Goal: Information Seeking & Learning: Check status

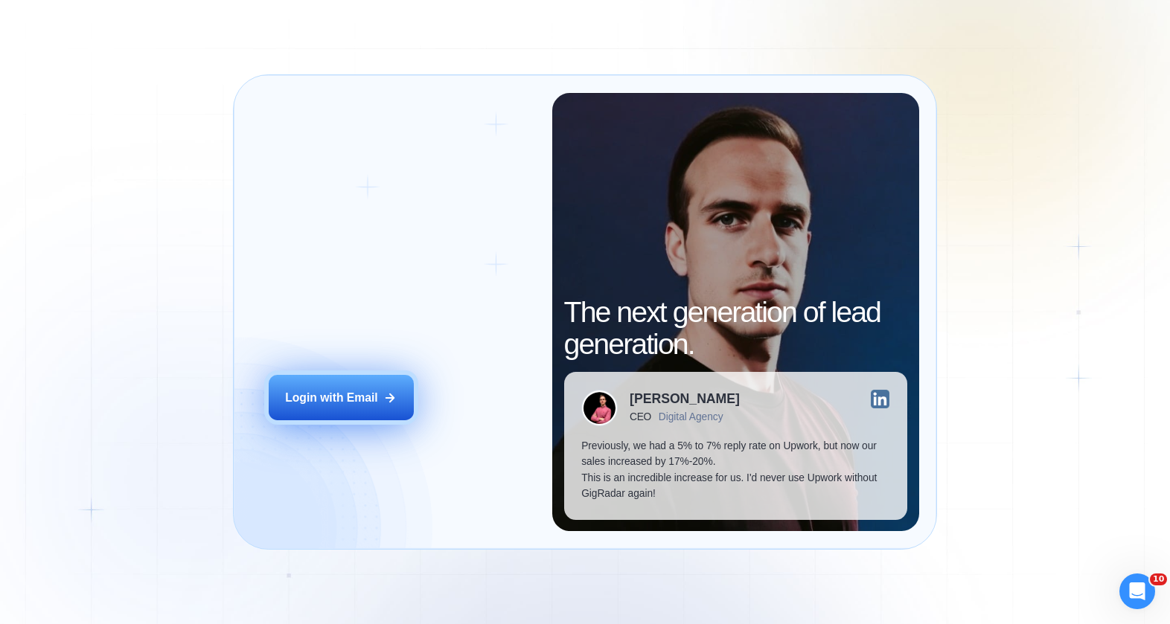
click at [344, 405] on div "Login with Email" at bounding box center [331, 398] width 92 height 16
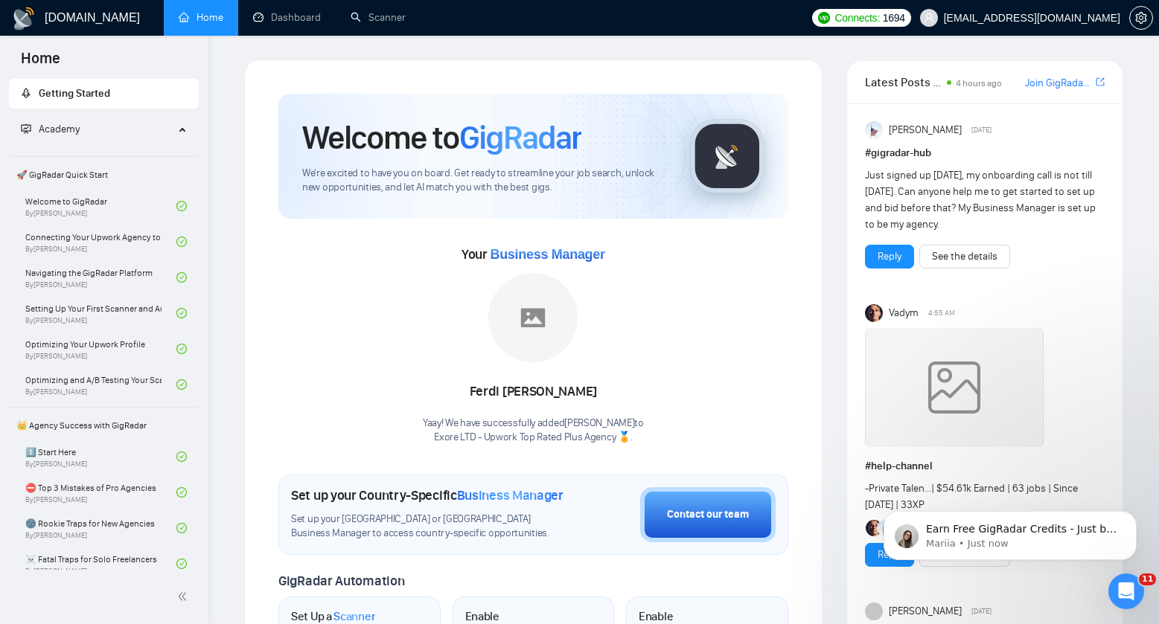
click at [528, 70] on div "Welcome to GigRadar We're excited to have you on board. Get ready to streamline…" at bounding box center [533, 556] width 578 height 993
click at [1131, 514] on icon "Dismiss notification" at bounding box center [1132, 515] width 8 height 8
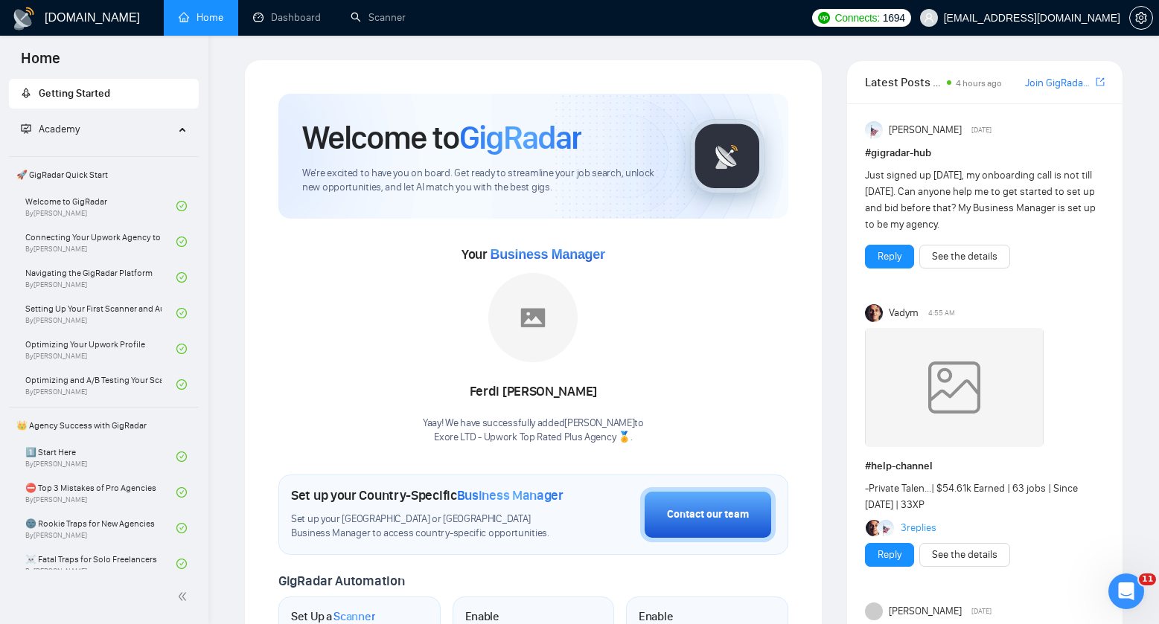
click at [813, 324] on div "Welcome to GigRadar We're excited to have you on board. Get ready to streamline…" at bounding box center [533, 556] width 578 height 993
click at [357, 19] on link "Scanner" at bounding box center [378, 17] width 55 height 13
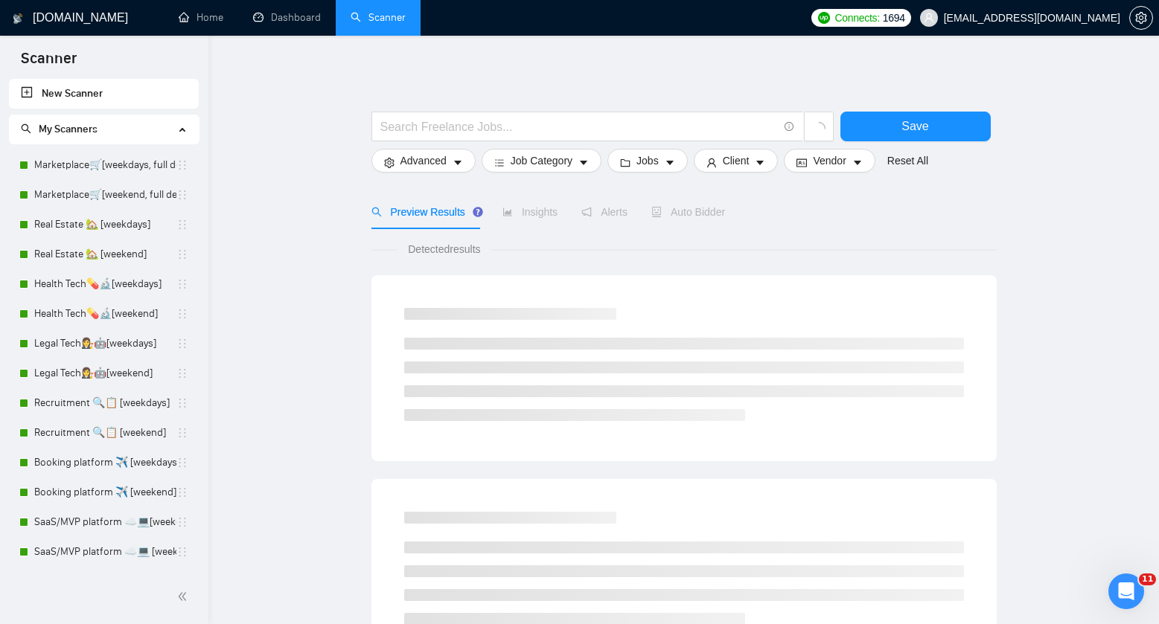
click at [286, 14] on link "Dashboard" at bounding box center [287, 17] width 68 height 13
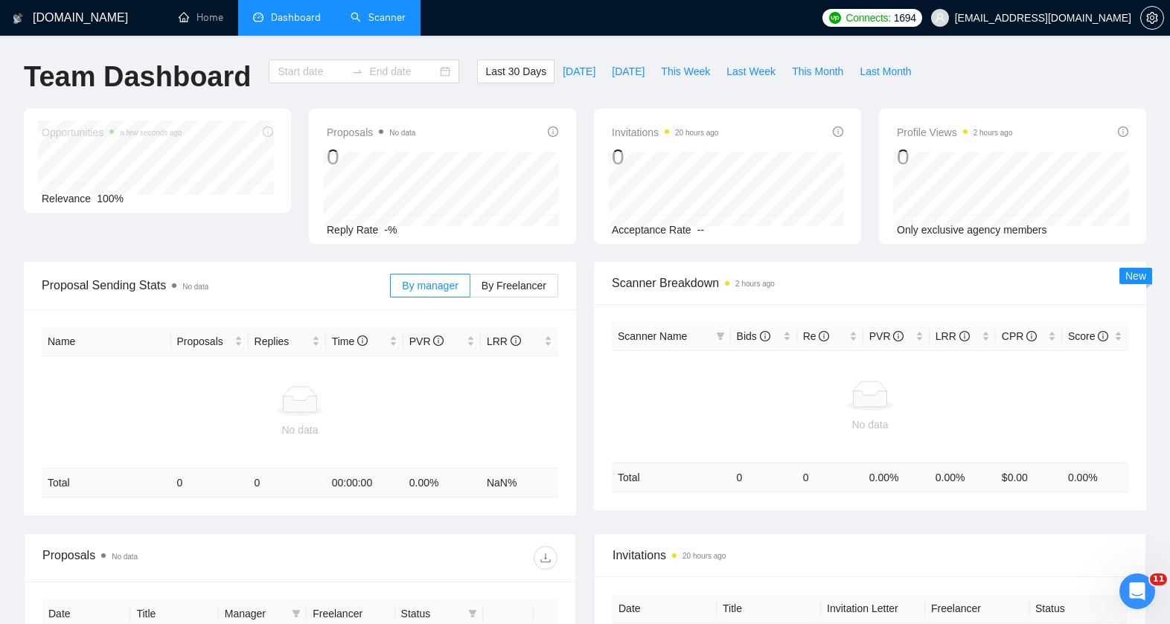
type input "2025-07-26"
type input "2025-08-25"
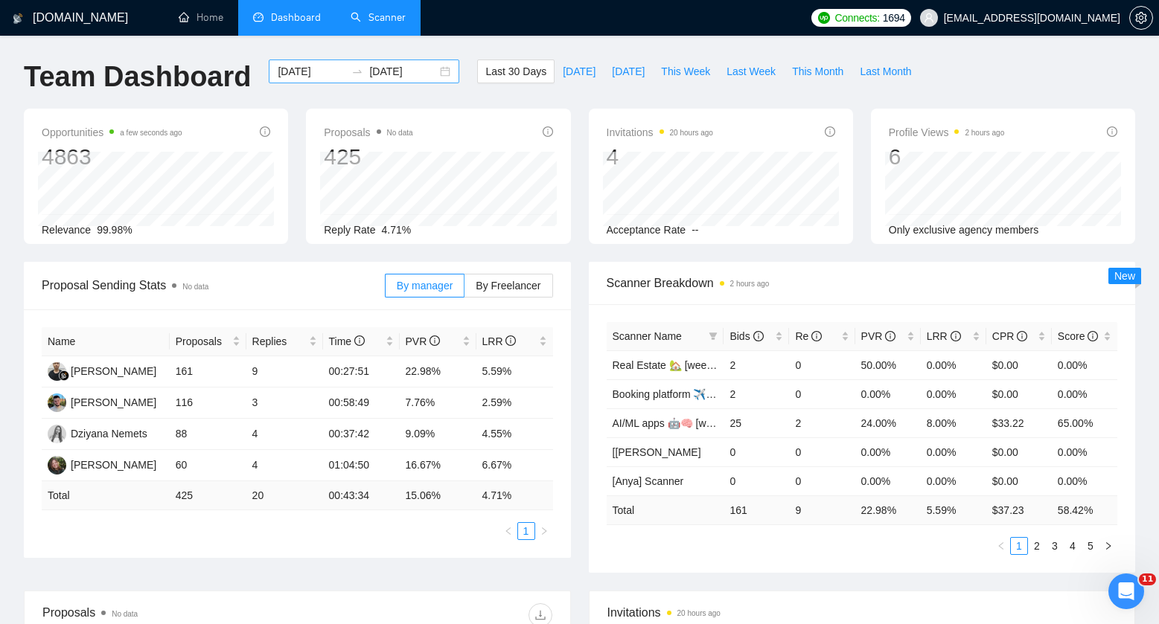
click at [322, 69] on input "2025-07-26" at bounding box center [312, 71] width 68 height 16
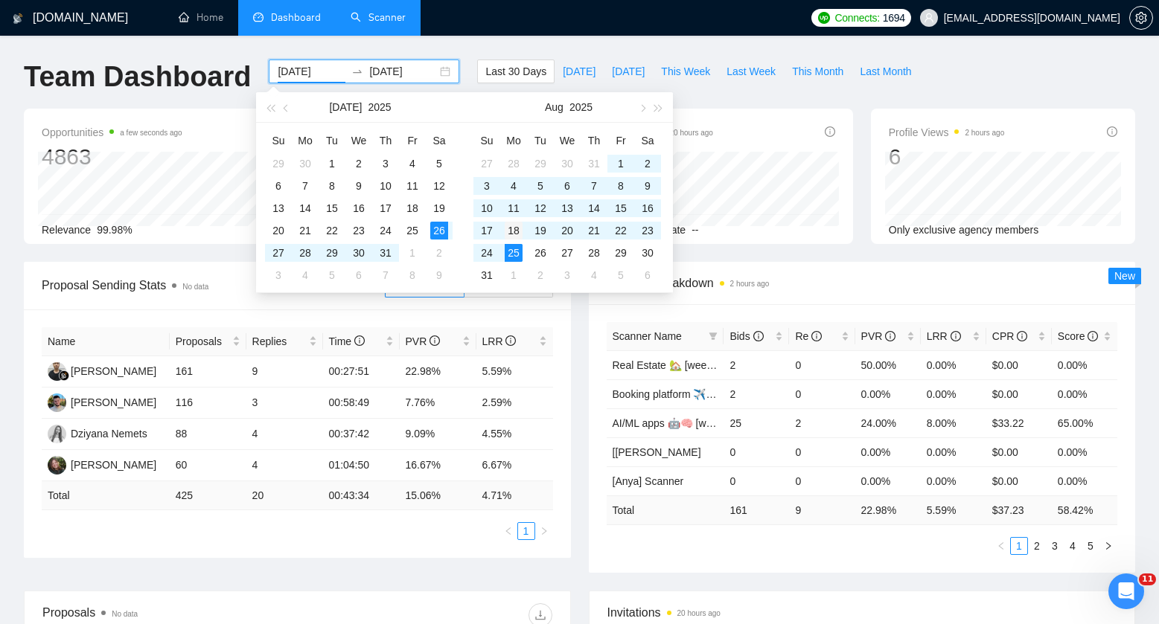
type input "2025-08-18"
click at [516, 229] on div "18" at bounding box center [514, 231] width 18 height 18
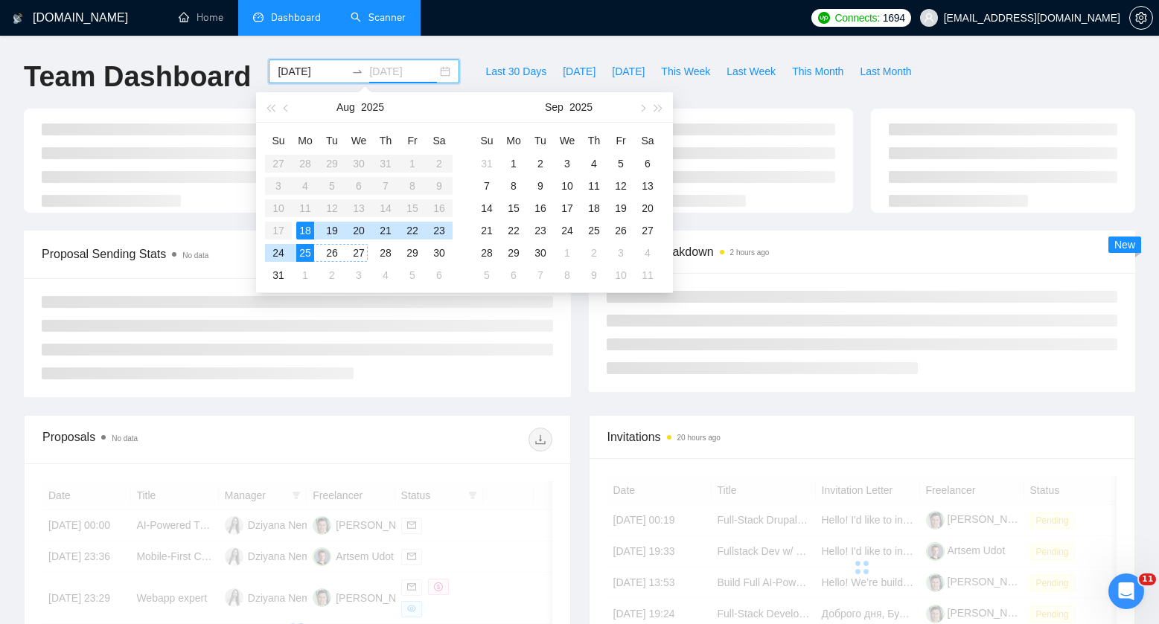
type input "2025-08-25"
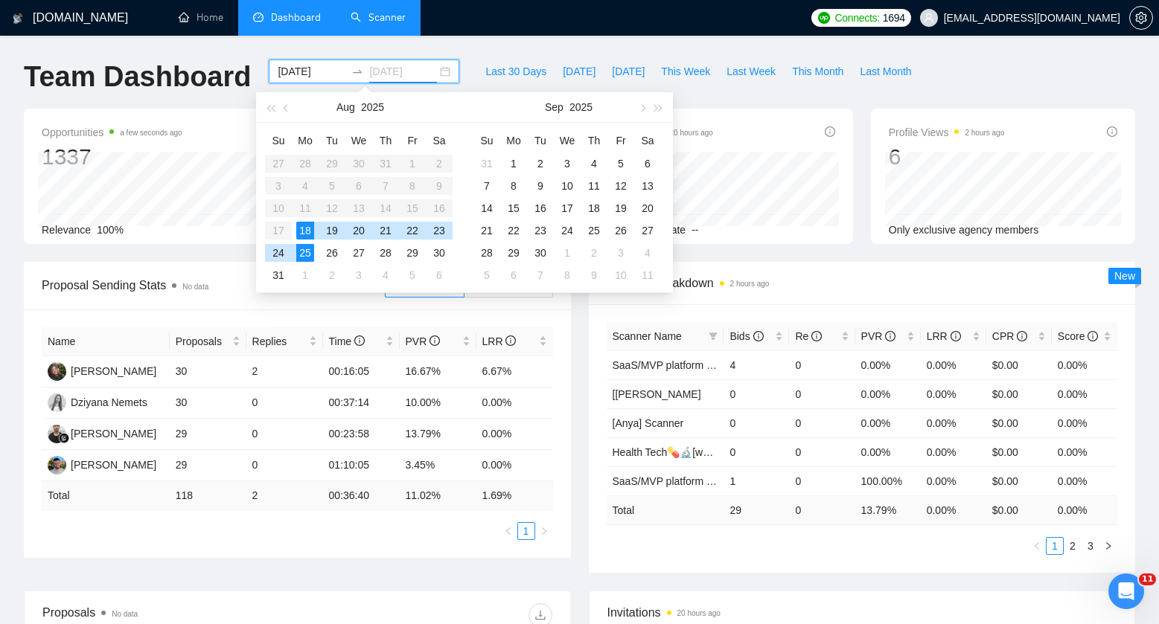
click at [301, 255] on div "25" at bounding box center [305, 253] width 18 height 18
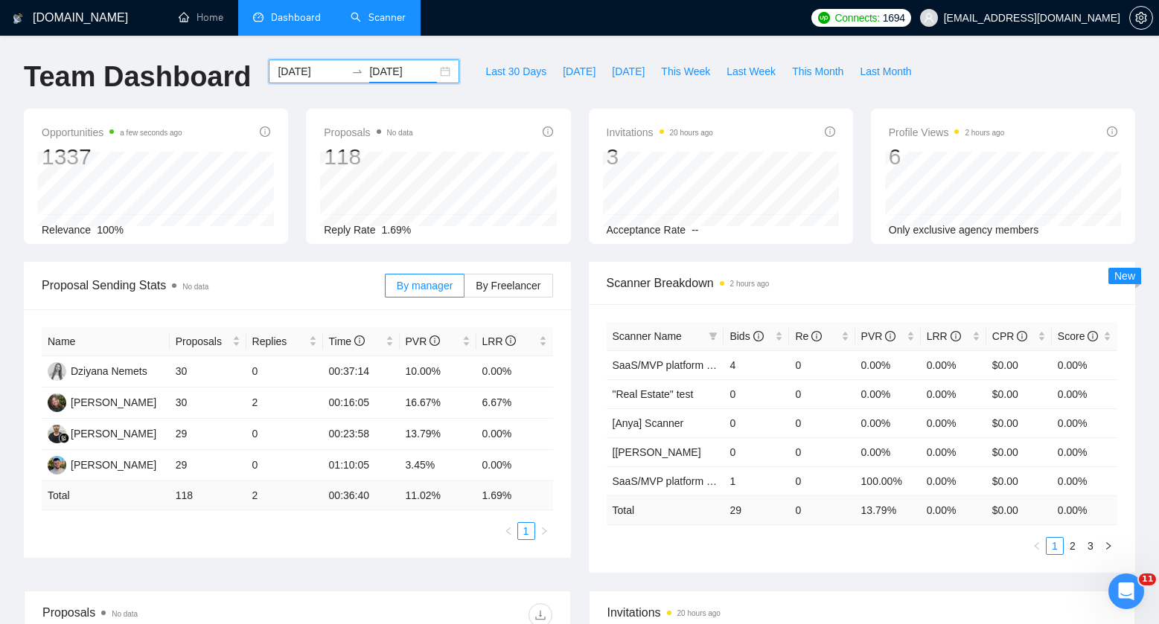
click at [292, 247] on div "Opportunities a few seconds ago 1337 Relevance 100% Proposals No data 118 Reply…" at bounding box center [579, 185] width 1129 height 153
click at [7, 394] on div "GigRadar.io Home Dashboard Scanner Connects: 1694 nemetsyuriy@exore.pro Team Da…" at bounding box center [579, 600] width 1159 height 1200
click at [558, 44] on div "GigRadar.io Home Dashboard Scanner Connects: 1694 nemetsyuriy@exore.pro Team Da…" at bounding box center [579, 600] width 1159 height 1200
click at [509, 47] on div "GigRadar.io Home Dashboard Scanner Connects: 1694 nemetsyuriy@exore.pro Team Da…" at bounding box center [579, 600] width 1159 height 1200
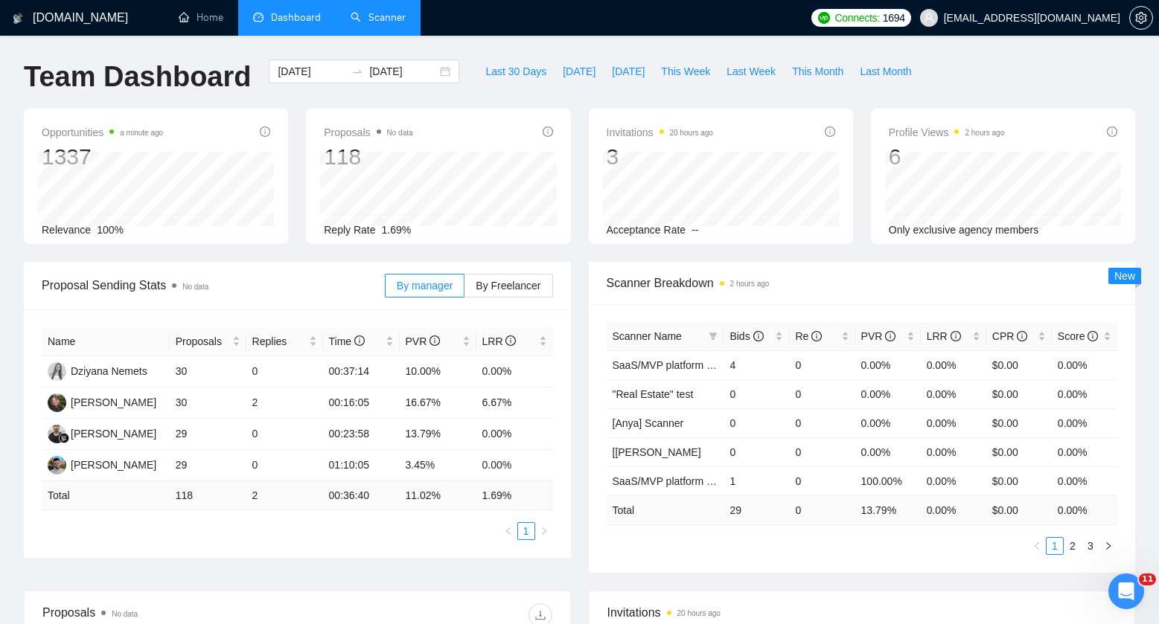
click at [503, 17] on ul "Home Dashboard Scanner" at bounding box center [479, 18] width 648 height 36
click at [500, 27] on ul "Home Dashboard Scanner" at bounding box center [479, 18] width 648 height 36
click at [493, 38] on div "GigRadar.io Home Dashboard Scanner Connects: 1694 nemetsyuriy@exore.pro Team Da…" at bounding box center [579, 600] width 1159 height 1200
click at [303, 250] on div "Opportunities a minute ago 1337 Relevance 100% Proposals No data 118 2025-08-21…" at bounding box center [579, 185] width 1129 height 153
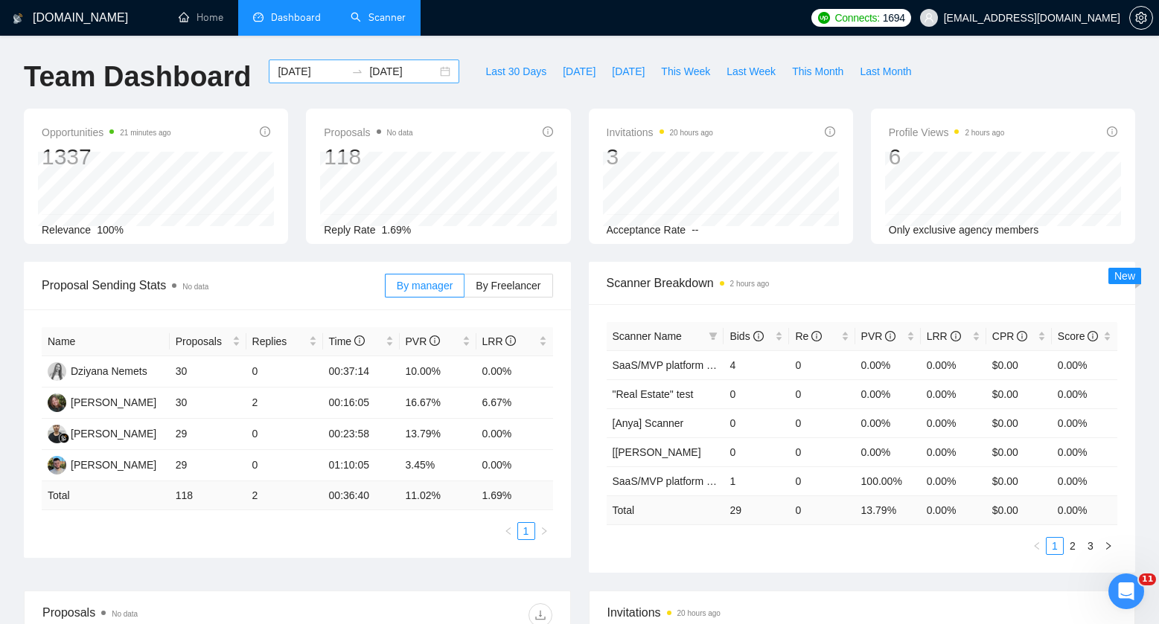
click at [301, 67] on input "2025-08-18" at bounding box center [312, 71] width 68 height 16
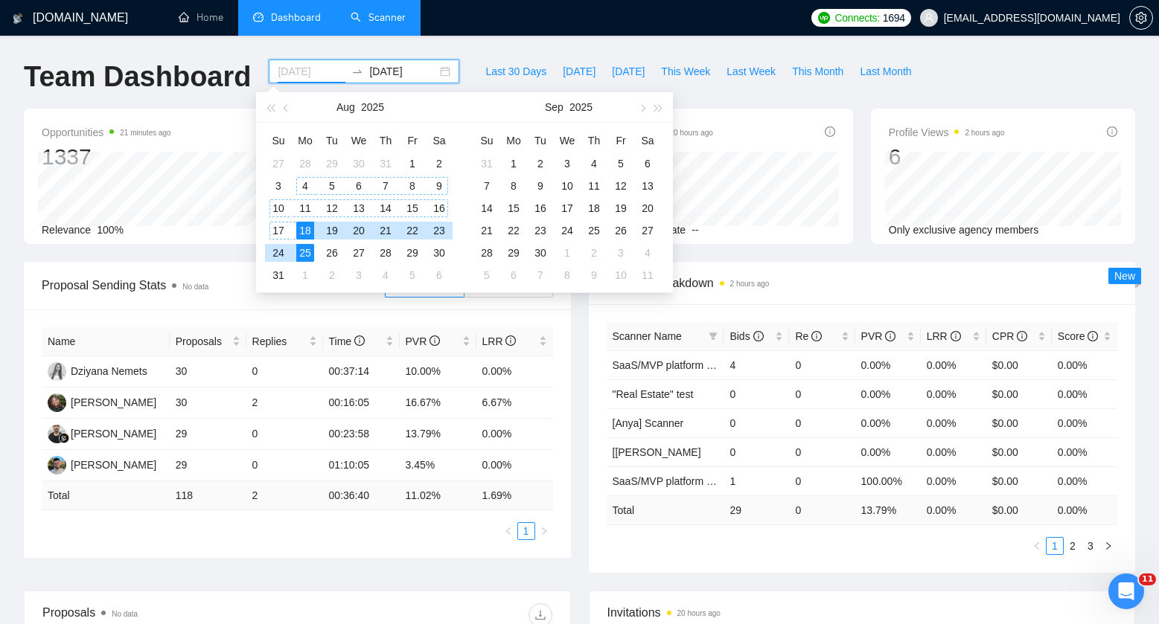
type input "2025-08-18"
click at [304, 231] on div "18" at bounding box center [305, 231] width 18 height 18
type input "2025-08-24"
click at [284, 251] on div "24" at bounding box center [278, 253] width 18 height 18
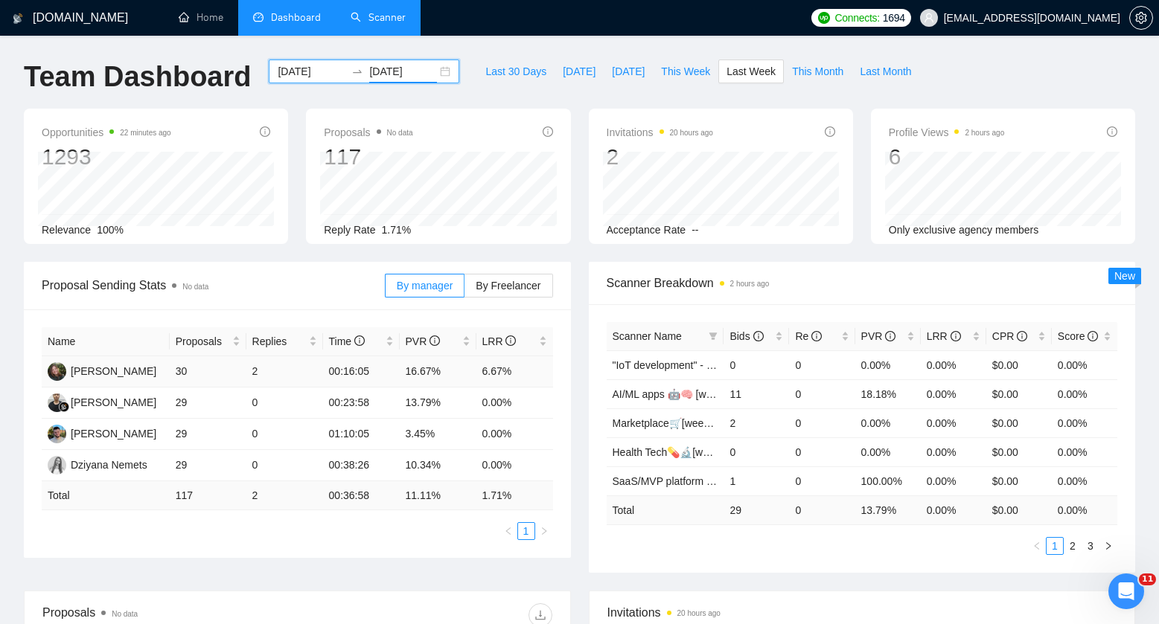
click at [179, 375] on td "30" at bounding box center [208, 372] width 77 height 31
drag, startPoint x: 177, startPoint y: 374, endPoint x: 197, endPoint y: 371, distance: 19.6
click at [197, 371] on td "30" at bounding box center [208, 372] width 77 height 31
click at [211, 374] on td "30" at bounding box center [208, 372] width 77 height 31
drag, startPoint x: 352, startPoint y: 371, endPoint x: 362, endPoint y: 371, distance: 9.7
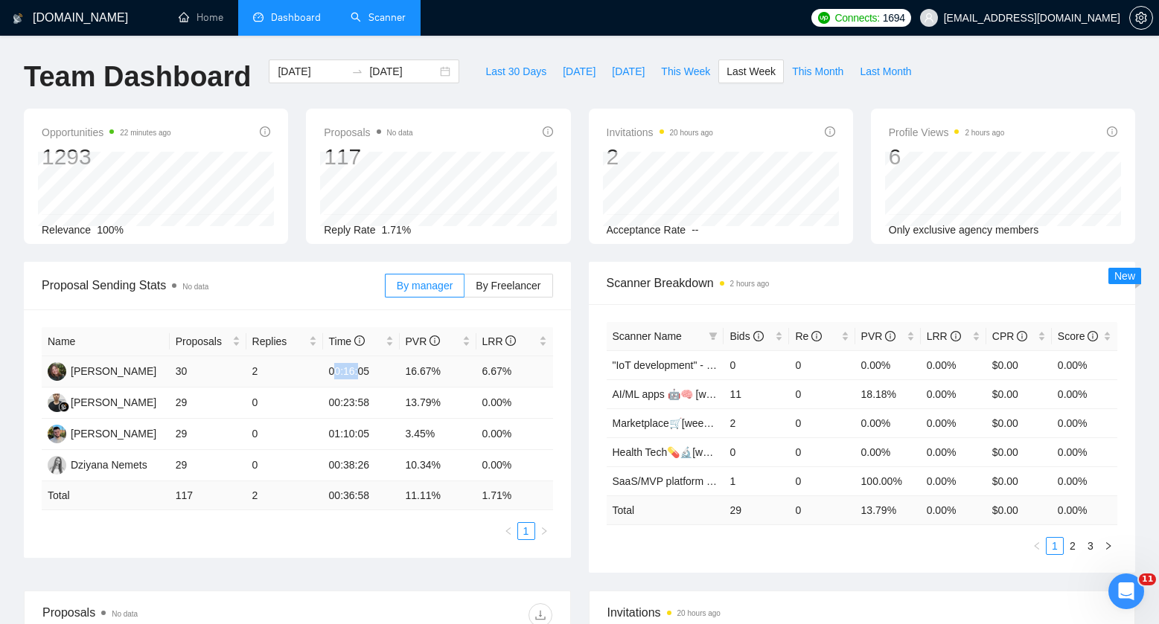
click at [362, 371] on td "00:16:05" at bounding box center [361, 372] width 77 height 31
drag, startPoint x: 347, startPoint y: 403, endPoint x: 374, endPoint y: 400, distance: 27.0
click at [374, 400] on td "00:23:58" at bounding box center [361, 403] width 77 height 31
drag, startPoint x: 254, startPoint y: 371, endPoint x: 199, endPoint y: 373, distance: 55.1
click at [199, 373] on tr "Hanna Hiren 30 2 00:16:05 16.67% 6.67%" at bounding box center [297, 372] width 511 height 31
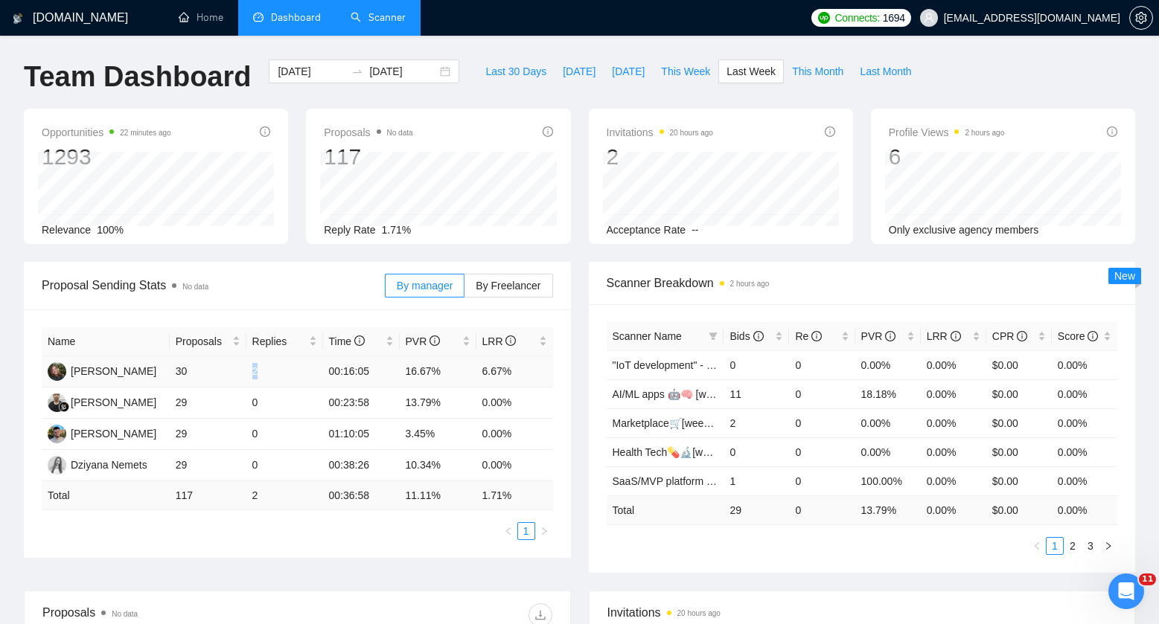
click at [214, 378] on td "30" at bounding box center [208, 372] width 77 height 31
click at [243, 376] on td "30" at bounding box center [208, 372] width 77 height 31
drag, startPoint x: 183, startPoint y: 371, endPoint x: 197, endPoint y: 373, distance: 13.6
click at [196, 373] on td "30" at bounding box center [208, 372] width 77 height 31
click at [197, 372] on td "30" at bounding box center [208, 372] width 77 height 31
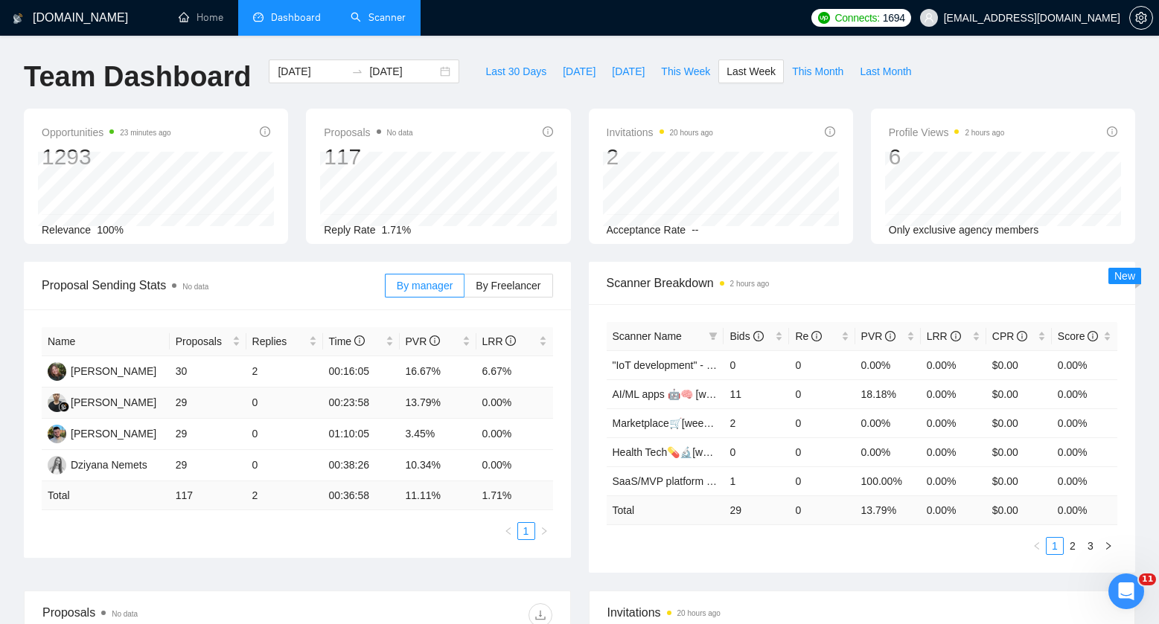
click at [293, 403] on td "0" at bounding box center [284, 403] width 77 height 31
click at [1017, 261] on div "Opportunities 23 minutes ago 1293 Relevance 100% Proposals No data 117 Reply Ra…" at bounding box center [579, 185] width 1129 height 153
click at [1011, 263] on div "Scanner Breakdown 2 hours ago" at bounding box center [862, 283] width 511 height 42
click at [859, 114] on div "Invitations 20 hours ago 2 Acceptance Rate --" at bounding box center [721, 176] width 282 height 135
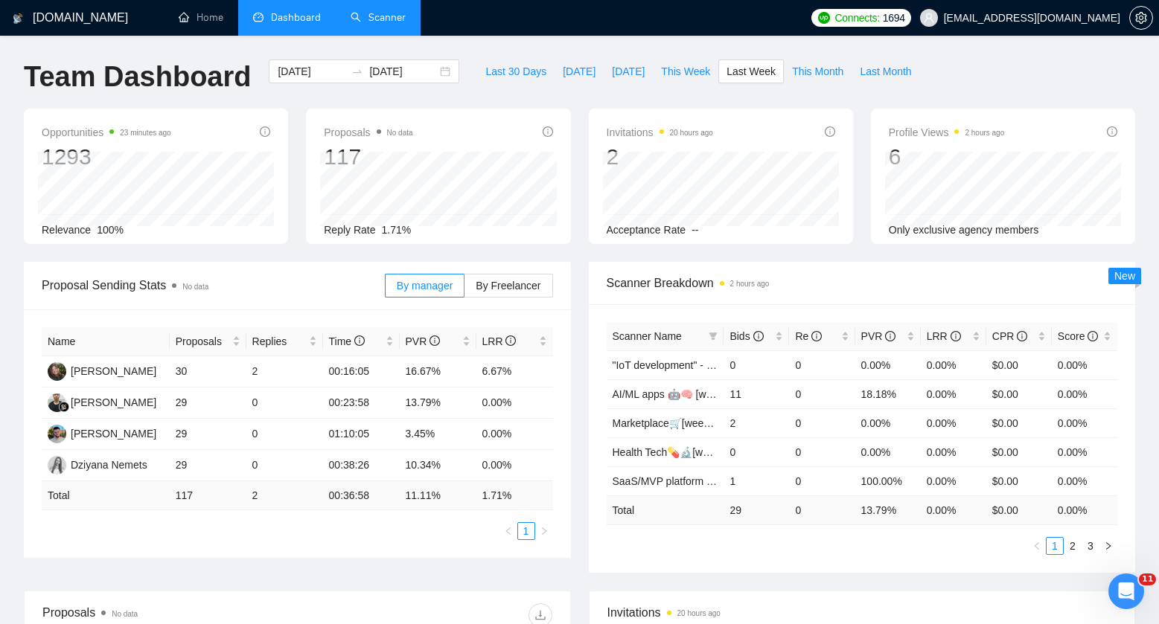
click at [577, 395] on div "Proposal Sending Stats No data By manager By Freelancer Name Proposals Replies …" at bounding box center [297, 410] width 565 height 296
drag, startPoint x: 412, startPoint y: 377, endPoint x: 461, endPoint y: 374, distance: 49.2
click at [461, 374] on td "16.67%" at bounding box center [438, 372] width 77 height 31
drag, startPoint x: 443, startPoint y: 374, endPoint x: 392, endPoint y: 377, distance: 50.7
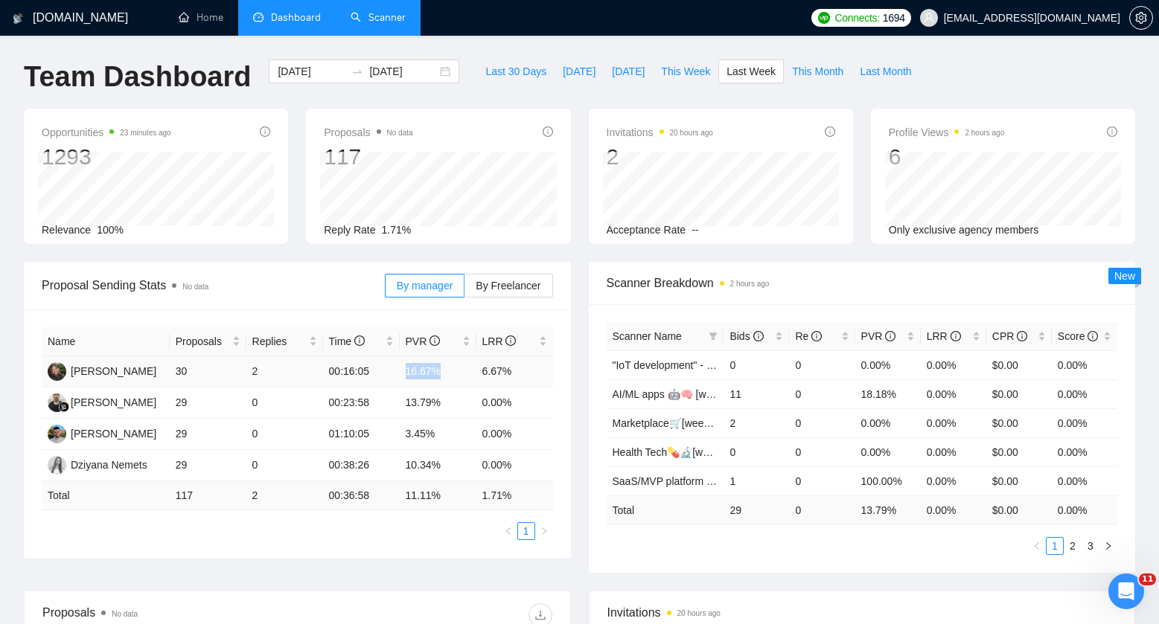
click at [392, 377] on tr "Hanna Hiren 30 2 00:16:05 16.67% 6.67%" at bounding box center [297, 372] width 511 height 31
click at [584, 214] on div "Invitations 20 hours ago 2 2025-08-20 2025-08-20 0 Acceptance Rate --" at bounding box center [721, 176] width 282 height 135
click at [595, 263] on div "Scanner Breakdown 2 hours ago" at bounding box center [862, 283] width 547 height 43
drag, startPoint x: 404, startPoint y: 403, endPoint x: 467, endPoint y: 403, distance: 63.3
click at [467, 403] on td "13.79%" at bounding box center [438, 403] width 77 height 31
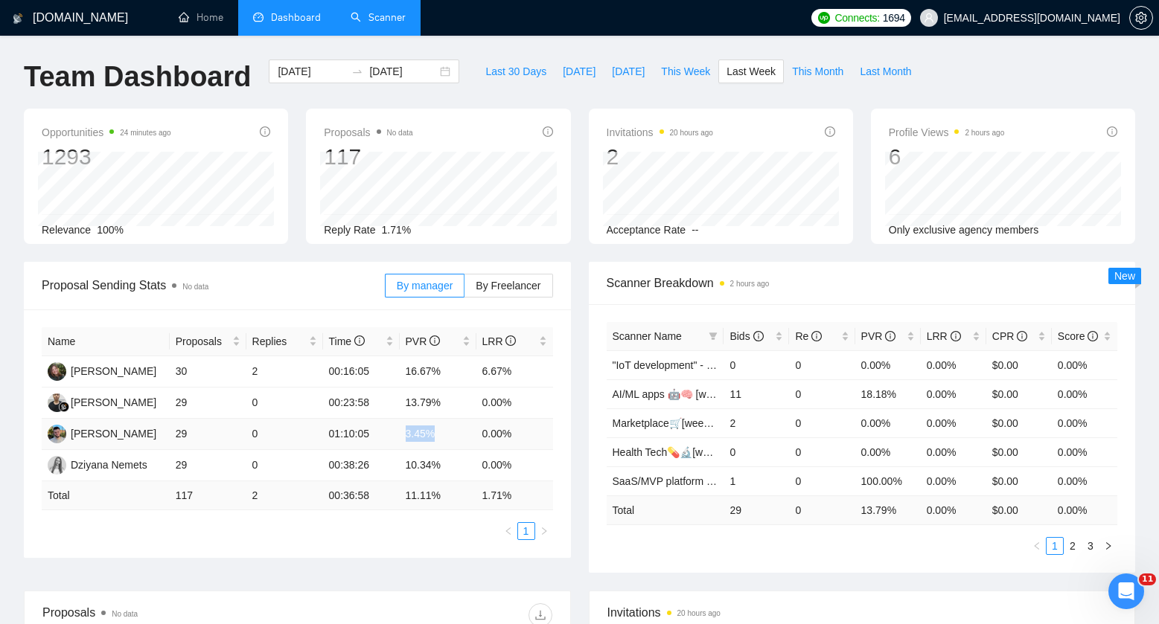
drag, startPoint x: 400, startPoint y: 437, endPoint x: 439, endPoint y: 438, distance: 38.7
click at [439, 438] on td "3.45%" at bounding box center [438, 434] width 77 height 31
click at [370, 447] on td "01:10:05" at bounding box center [361, 434] width 77 height 31
drag, startPoint x: 409, startPoint y: 434, endPoint x: 420, endPoint y: 436, distance: 11.4
click at [420, 436] on td "3.45%" at bounding box center [438, 434] width 77 height 31
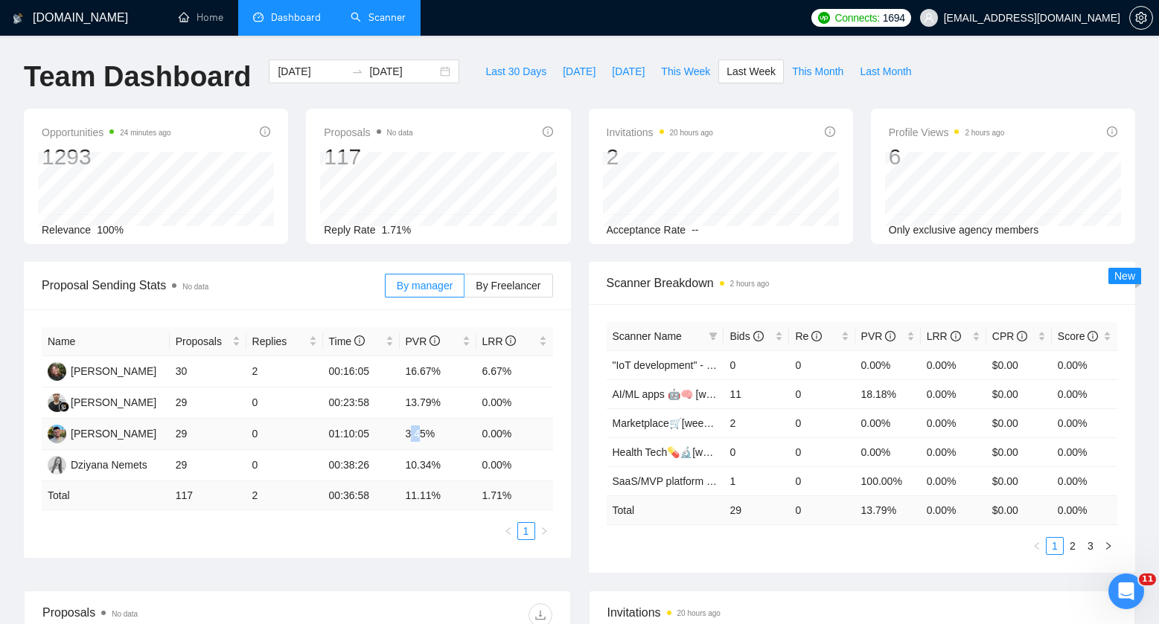
click at [409, 440] on td "3.45%" at bounding box center [438, 434] width 77 height 31
click at [443, 467] on td "10.34%" at bounding box center [438, 465] width 77 height 31
drag, startPoint x: 396, startPoint y: 429, endPoint x: 438, endPoint y: 437, distance: 42.5
click at [438, 437] on tr "Andrei Kandratovich 29 0 01:10:05 3.45% 0.00%" at bounding box center [297, 434] width 511 height 31
click at [438, 435] on td "3.45%" at bounding box center [438, 434] width 77 height 31
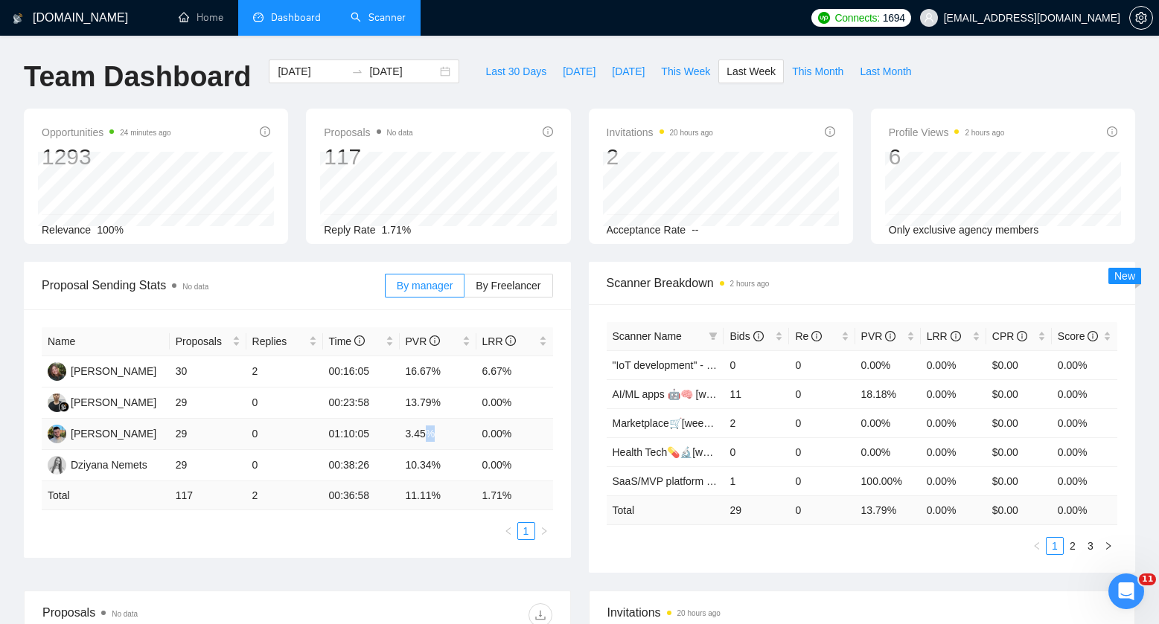
drag, startPoint x: 438, startPoint y: 435, endPoint x: 430, endPoint y: 436, distance: 7.5
click at [430, 436] on td "3.45%" at bounding box center [438, 434] width 77 height 31
click at [427, 437] on td "3.45%" at bounding box center [438, 434] width 77 height 31
drag, startPoint x: 426, startPoint y: 434, endPoint x: 412, endPoint y: 435, distance: 13.5
click at [412, 435] on td "3.45%" at bounding box center [438, 434] width 77 height 31
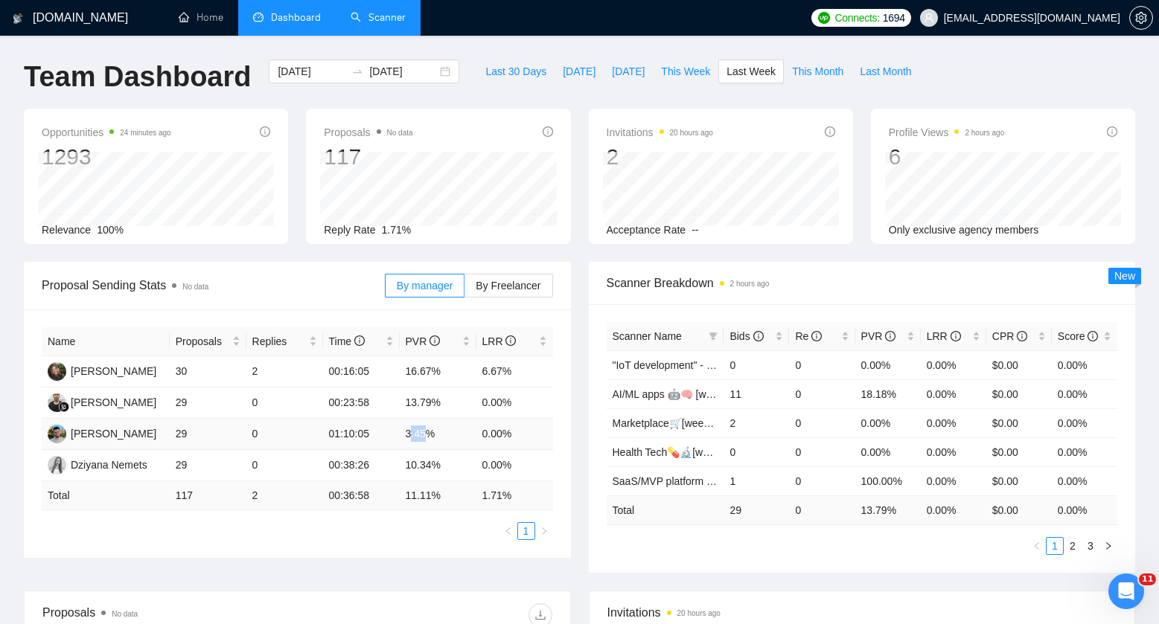
click at [412, 435] on td "3.45%" at bounding box center [438, 434] width 77 height 31
drag, startPoint x: 412, startPoint y: 435, endPoint x: 429, endPoint y: 436, distance: 17.1
click at [429, 436] on td "3.45%" at bounding box center [438, 434] width 77 height 31
drag, startPoint x: 330, startPoint y: 431, endPoint x: 362, endPoint y: 437, distance: 32.6
click at [362, 437] on td "01:10:05" at bounding box center [361, 434] width 77 height 31
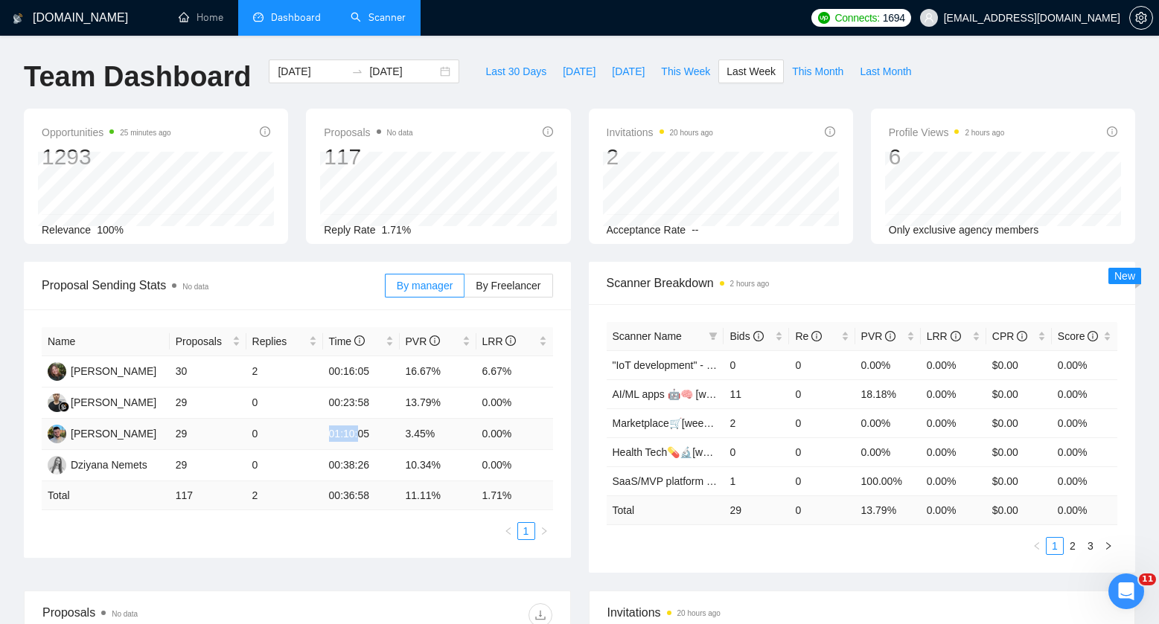
click at [363, 437] on td "01:10:05" at bounding box center [361, 434] width 77 height 31
drag, startPoint x: 354, startPoint y: 373, endPoint x: 365, endPoint y: 373, distance: 10.4
click at [365, 373] on td "00:16:05" at bounding box center [361, 372] width 77 height 31
click at [309, 382] on td "2" at bounding box center [284, 372] width 77 height 31
drag, startPoint x: 346, startPoint y: 373, endPoint x: 360, endPoint y: 374, distance: 14.2
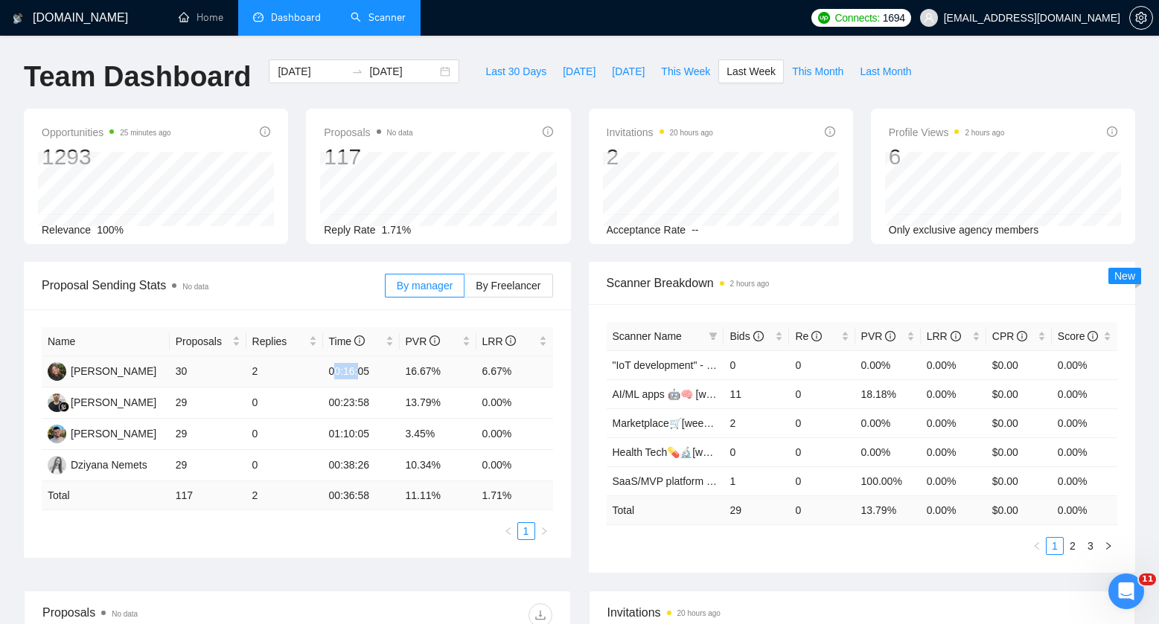
click at [361, 374] on td "00:16:05" at bounding box center [361, 372] width 77 height 31
drag, startPoint x: 296, startPoint y: 444, endPoint x: 312, endPoint y: 447, distance: 15.9
click at [297, 444] on td "0" at bounding box center [284, 434] width 77 height 31
click at [276, 464] on td "0" at bounding box center [284, 465] width 77 height 31
click at [275, 523] on ul "1" at bounding box center [297, 532] width 511 height 18
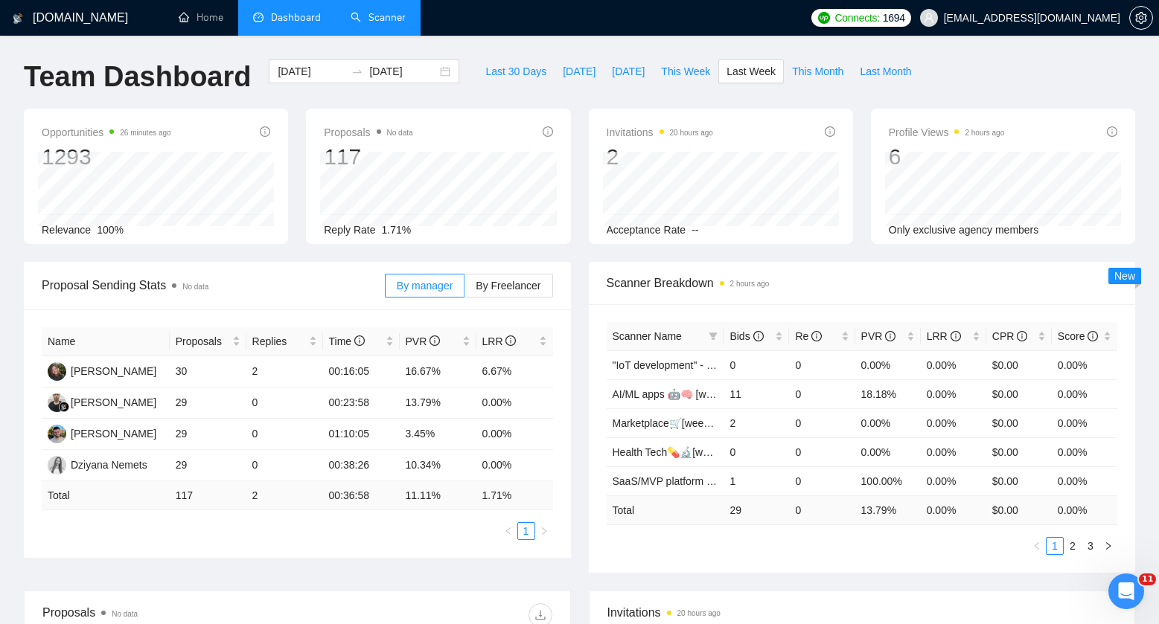
click at [576, 167] on div "Proposals No data 117 Reply Rate 1.71%" at bounding box center [438, 176] width 282 height 135
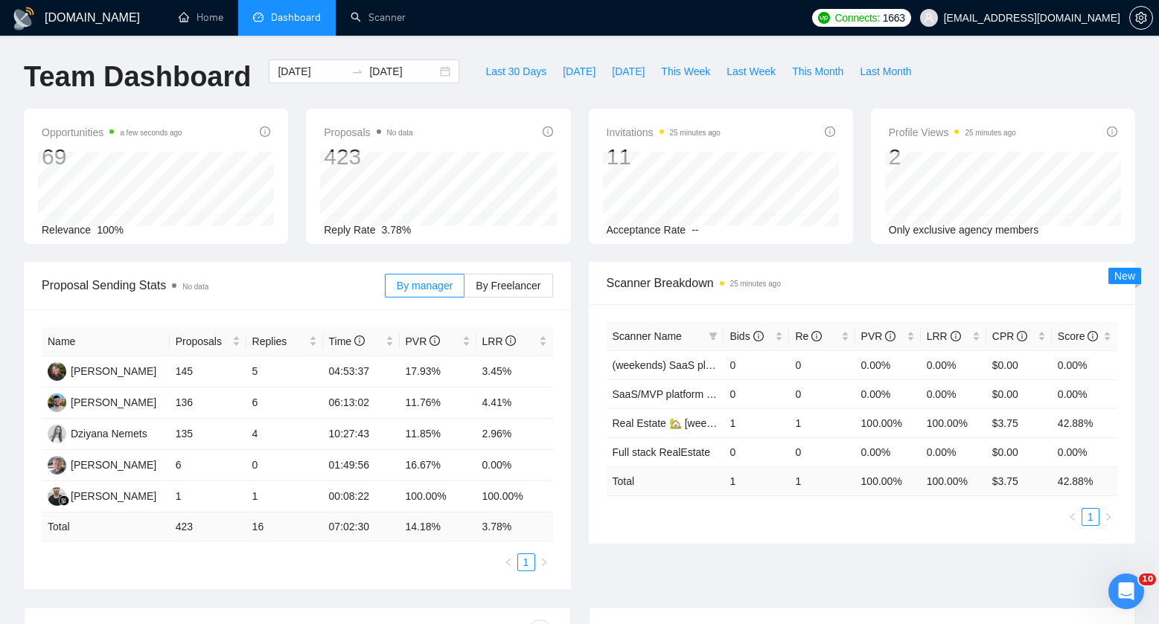
click at [598, 46] on div "[DOMAIN_NAME] Home Dashboard Scanner Connects: 1663 [EMAIL_ADDRESS][DOMAIN_NAME…" at bounding box center [579, 608] width 1159 height 1216
click at [534, 44] on div "[DOMAIN_NAME] Home Dashboard Scanner Connects: 1663 [EMAIL_ADDRESS][DOMAIN_NAME…" at bounding box center [579, 608] width 1159 height 1216
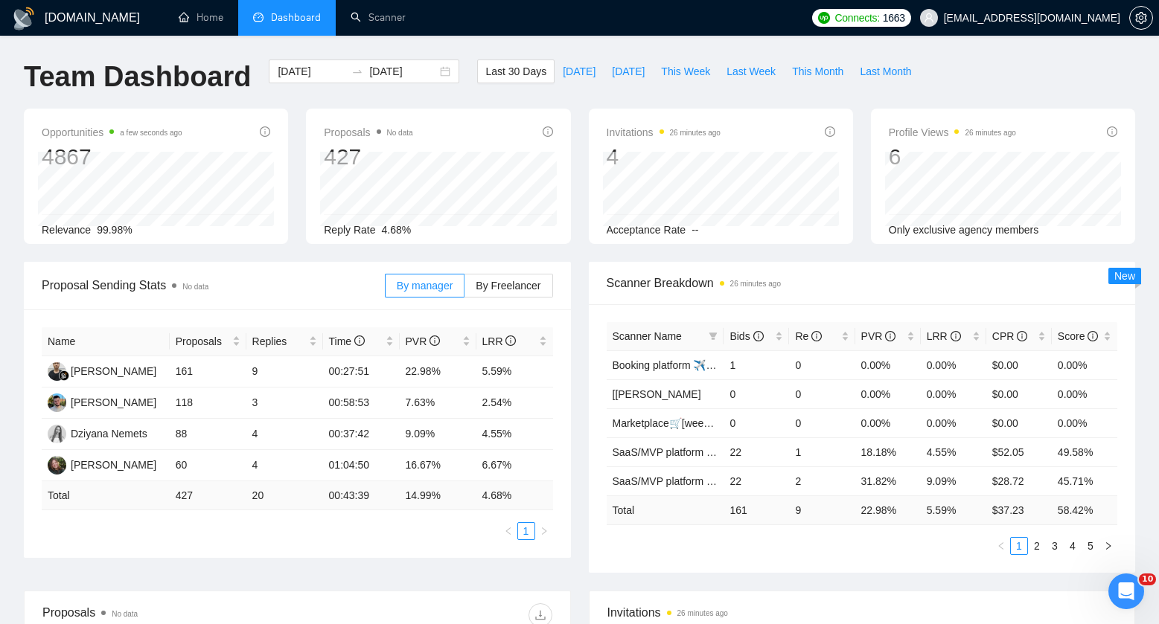
click at [300, 241] on div "Proposals No data 427 Reply Rate 4.68%" at bounding box center [438, 176] width 282 height 135
click at [300, 242] on div "Proposals No data 427 Reply Rate 4.68%" at bounding box center [438, 176] width 282 height 135
click at [301, 242] on div "Proposals No data 427 Reply Rate 4.68%" at bounding box center [438, 176] width 282 height 135
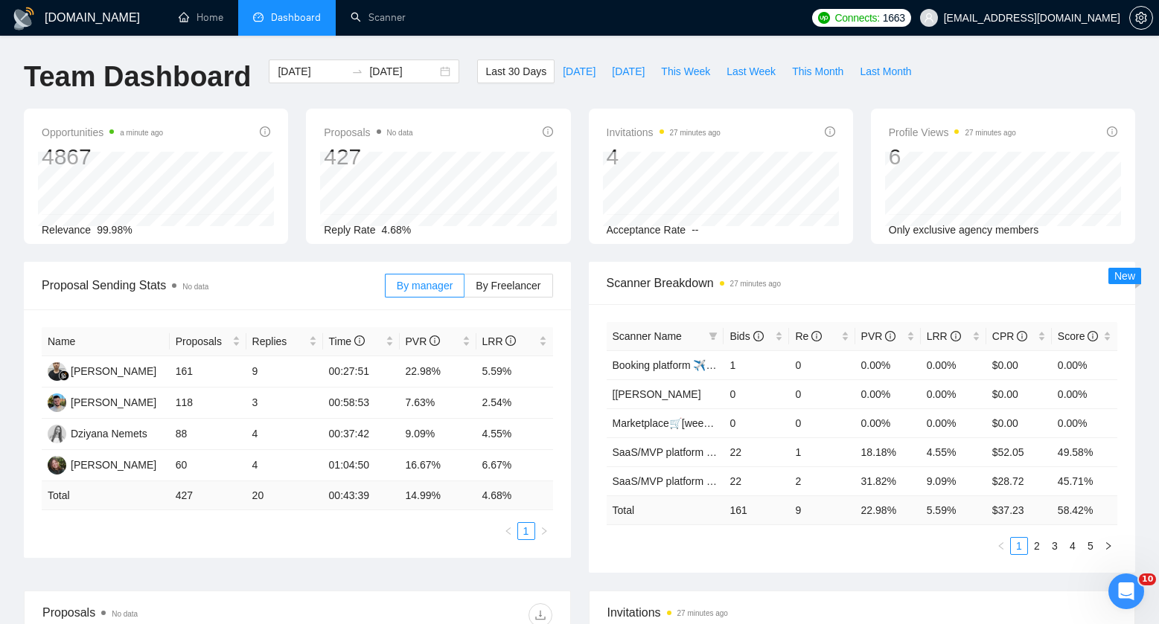
click at [548, 32] on ul "Home Dashboard Scanner" at bounding box center [480, 18] width 650 height 36
click at [520, 21] on ul "Home Dashboard Scanner" at bounding box center [480, 18] width 650 height 36
click at [89, 94] on h1 "Team Dashboard" at bounding box center [137, 77] width 227 height 35
click at [99, 99] on div "Team Dashboard" at bounding box center [137, 84] width 245 height 49
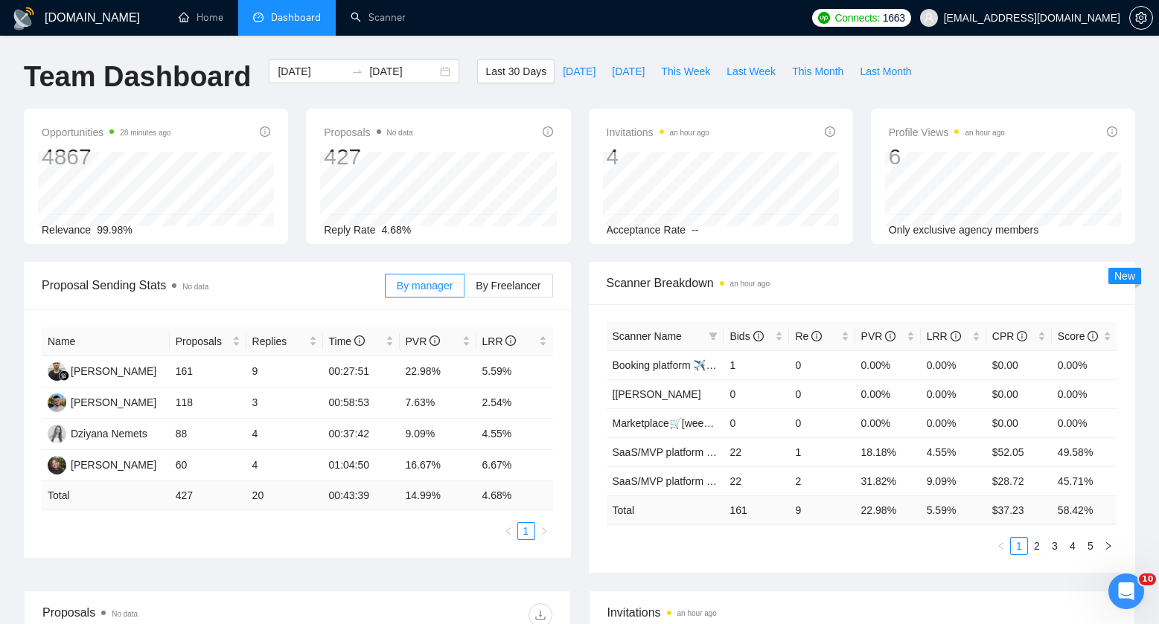
click at [99, 99] on div "Team Dashboard" at bounding box center [137, 84] width 245 height 49
click at [95, 99] on div "Team Dashboard" at bounding box center [137, 84] width 245 height 49
click at [95, 93] on h1 "Team Dashboard" at bounding box center [137, 77] width 227 height 35
click at [101, 100] on div "Team Dashboard" at bounding box center [137, 84] width 245 height 49
click at [101, 102] on div "Team Dashboard" at bounding box center [137, 84] width 245 height 49
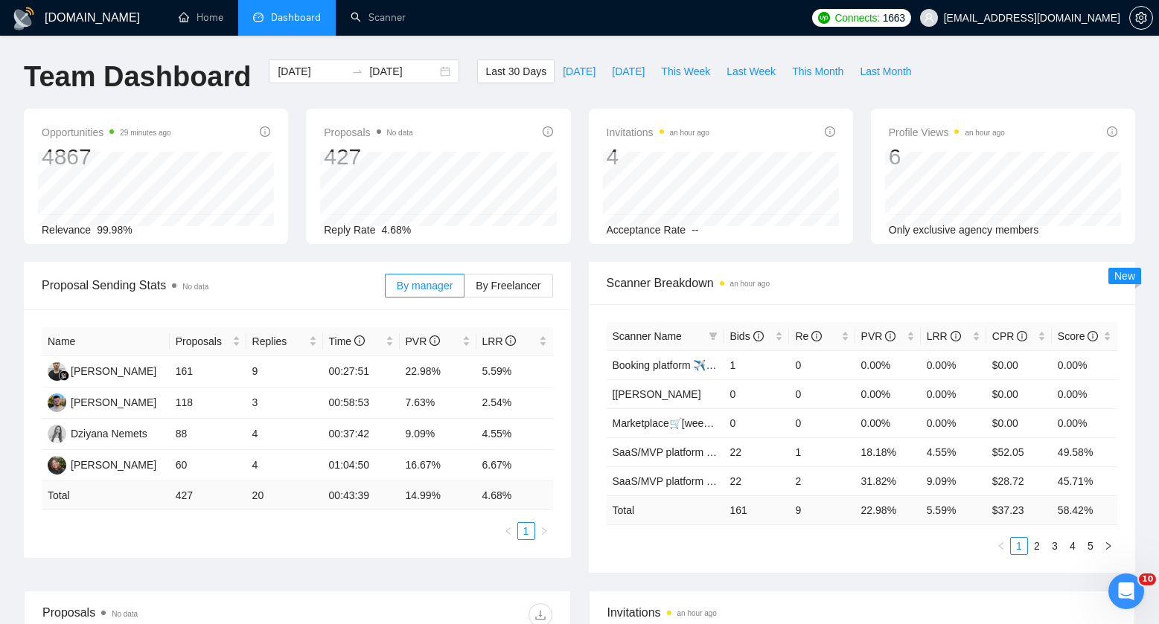
click at [147, 80] on h1 "Team Dashboard" at bounding box center [137, 77] width 227 height 35
click at [185, 532] on ul "1" at bounding box center [297, 532] width 511 height 18
click at [98, 525] on ul "1" at bounding box center [297, 532] width 511 height 18
click at [490, 8] on ul "Home Dashboard Scanner" at bounding box center [480, 18] width 650 height 36
click at [498, 8] on ul "Home Dashboard Scanner" at bounding box center [480, 18] width 650 height 36
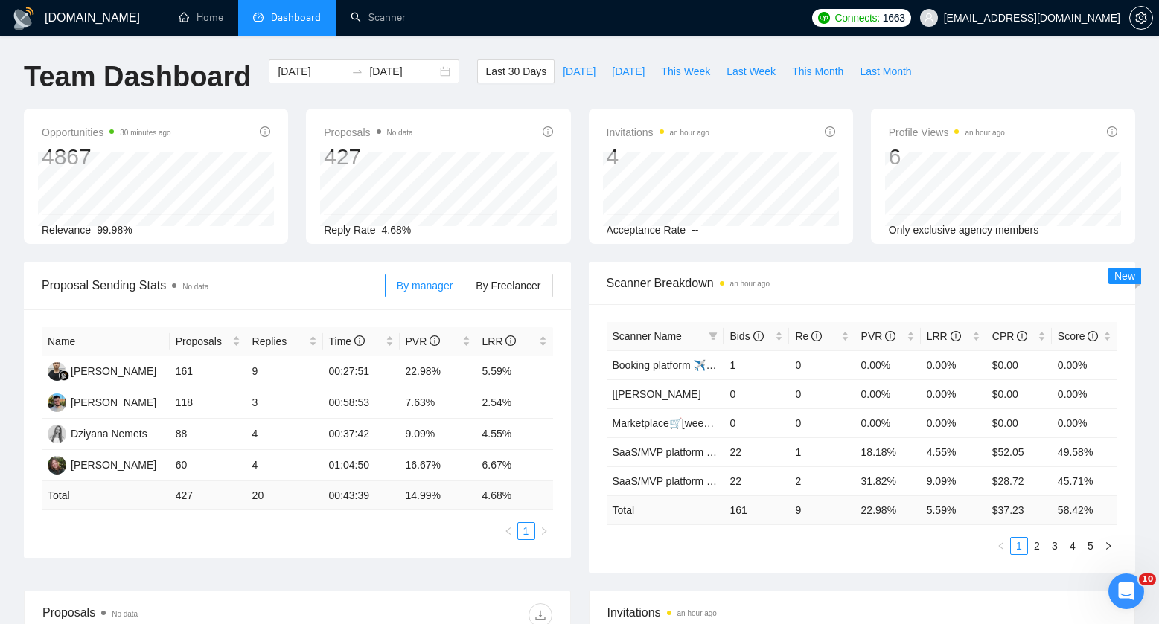
click at [473, 46] on div "GigRadar.io Home Dashboard Scanner Connects: 1663 nemetsyuriy@exore.pro Team Da…" at bounding box center [579, 600] width 1159 height 1200
click at [651, 24] on ul "Home Dashboard Scanner" at bounding box center [480, 18] width 650 height 36
